Goal: Task Accomplishment & Management: Manage account settings

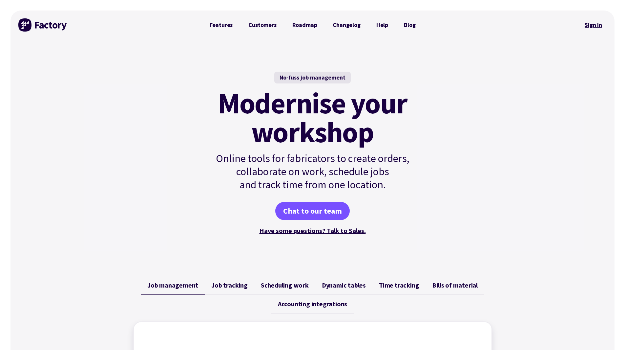
click at [597, 24] on link "Sign in" at bounding box center [594, 24] width 27 height 15
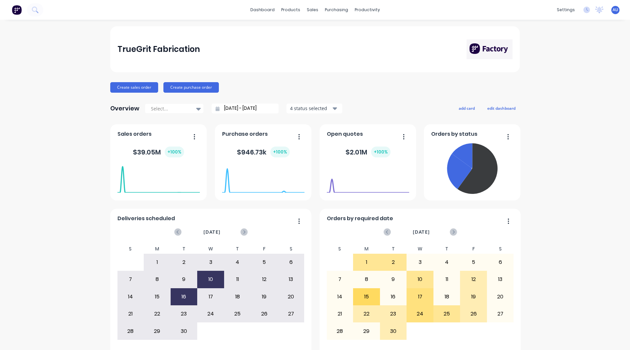
click at [613, 12] on span "AU" at bounding box center [616, 10] width 6 height 6
click at [551, 83] on div "Sign out" at bounding box center [560, 82] width 18 height 6
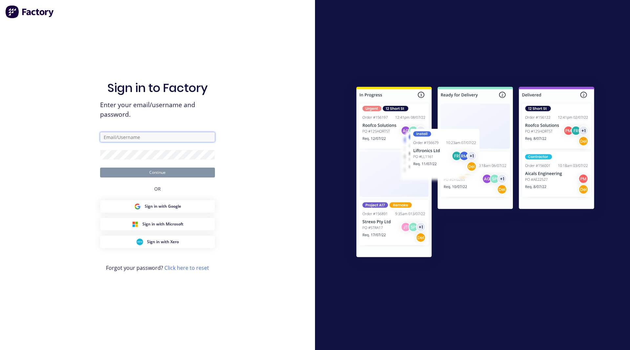
type input "Lund"
click at [126, 136] on input "Lund" at bounding box center [157, 137] width 115 height 10
click at [71, 194] on div "Sign in to Factory Enter your email/username and password. Lund Continue OR Sig…" at bounding box center [157, 175] width 315 height 350
